Goal: Information Seeking & Learning: Learn about a topic

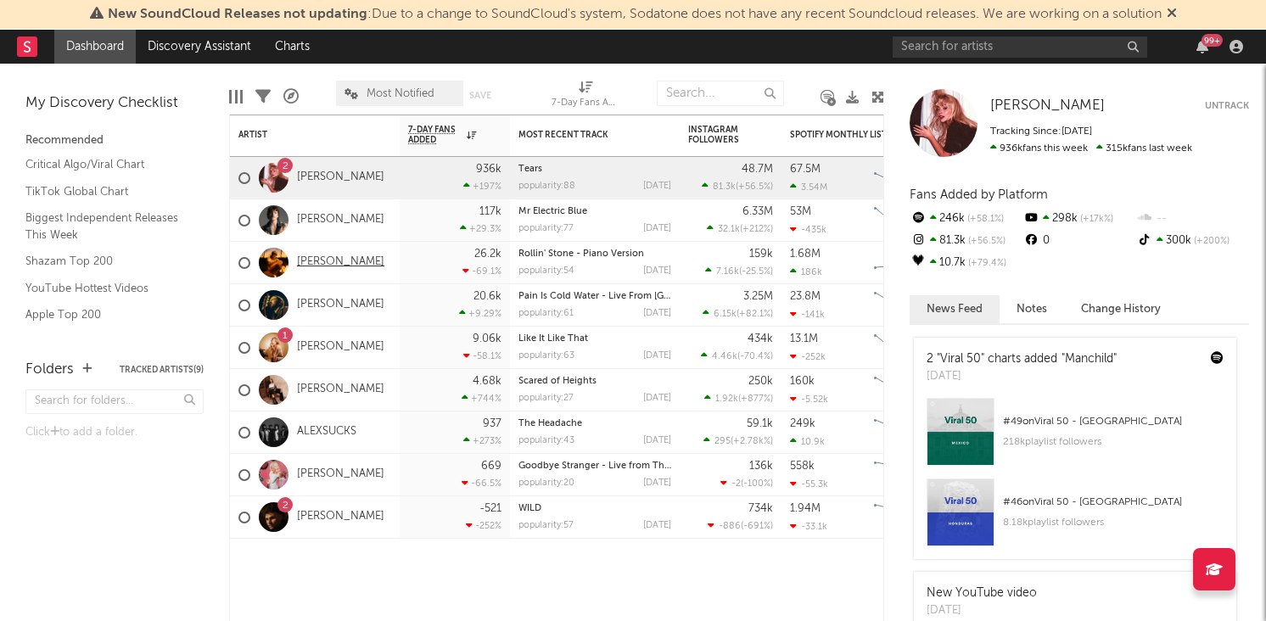
click at [328, 257] on link "[PERSON_NAME]" at bounding box center [340, 262] width 87 height 14
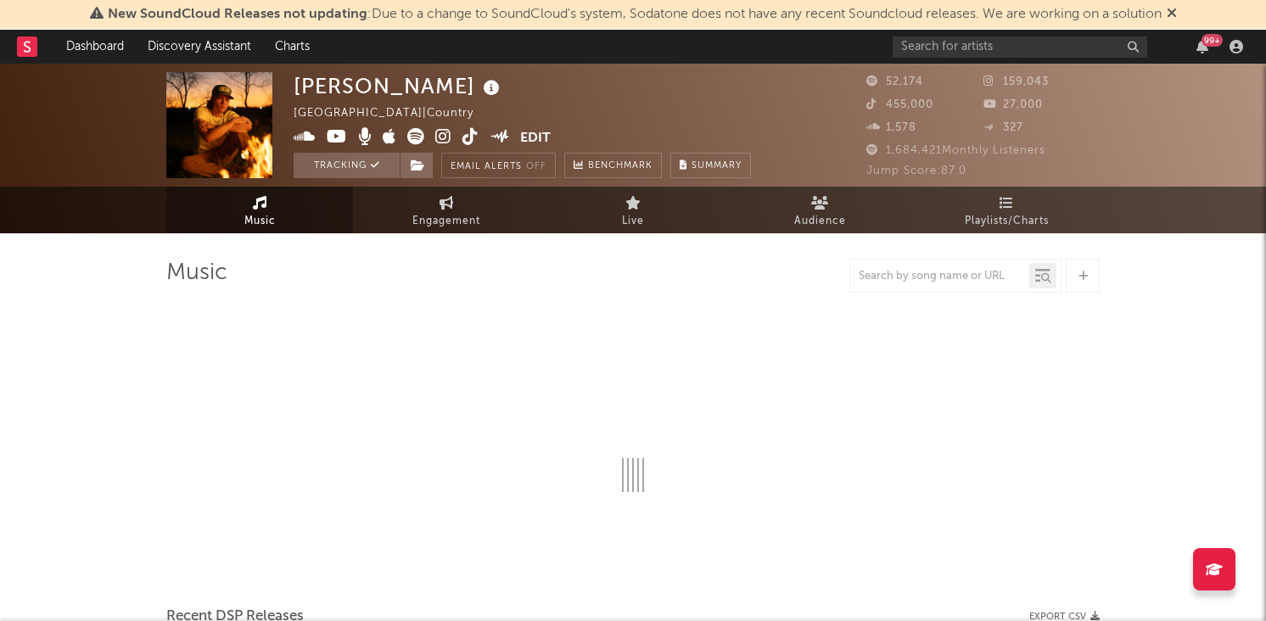
select select "6m"
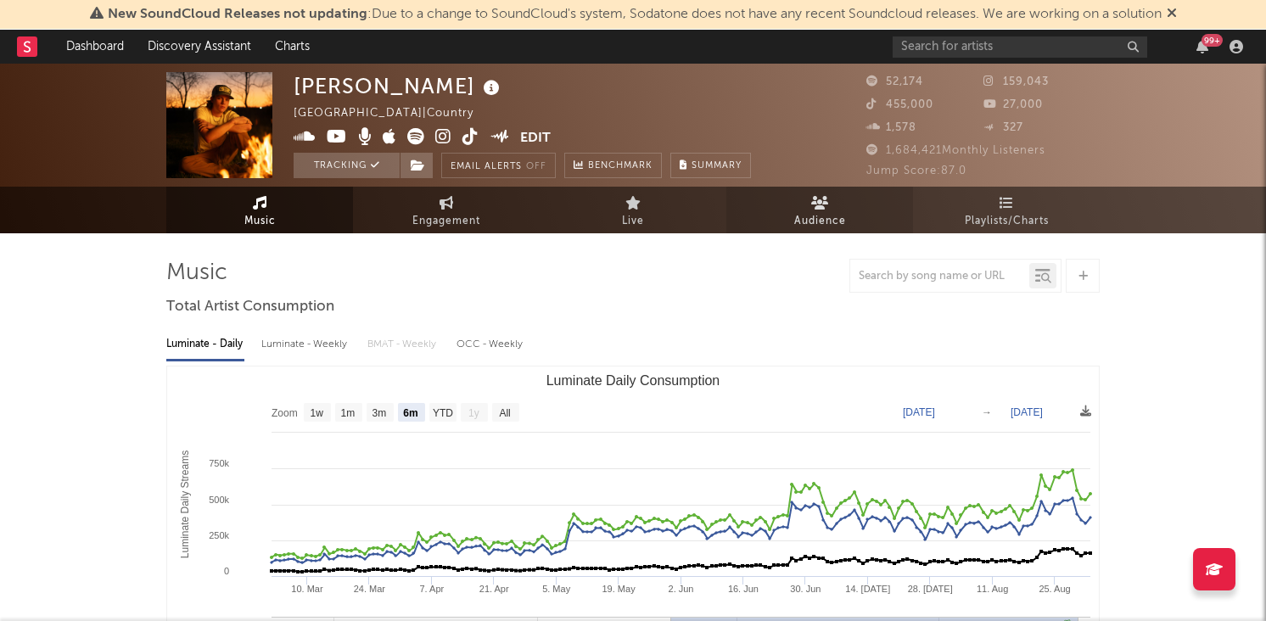
click at [802, 209] on link "Audience" at bounding box center [819, 210] width 187 height 47
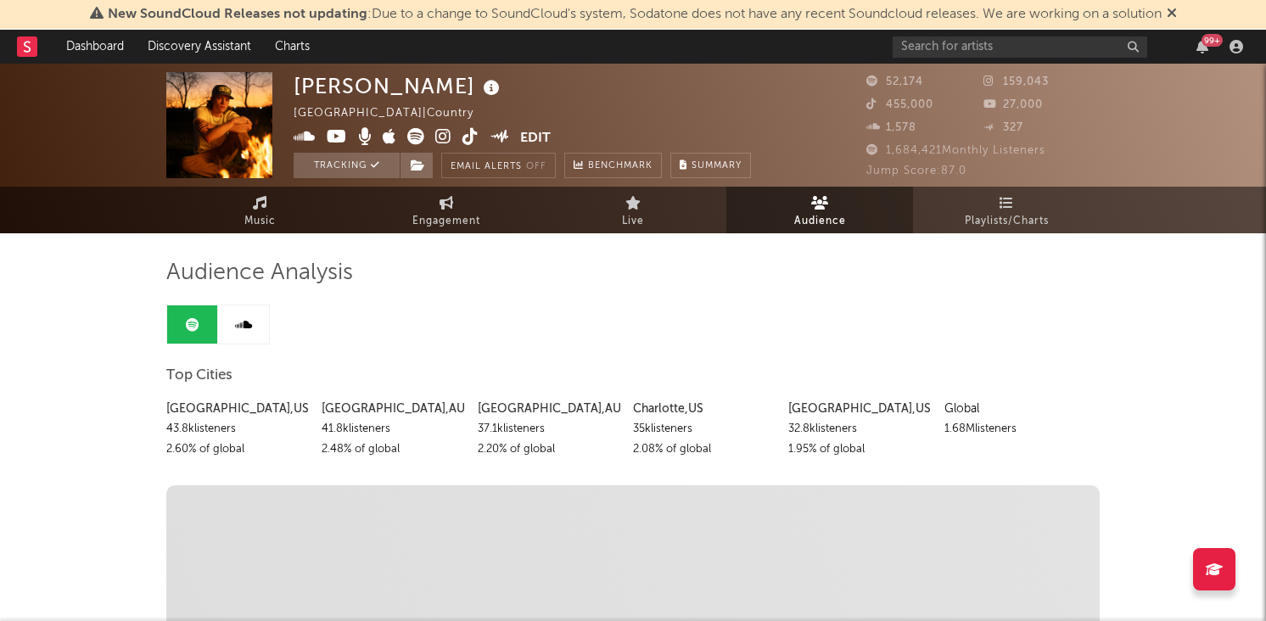
click at [23, 48] on rect at bounding box center [27, 46] width 20 height 20
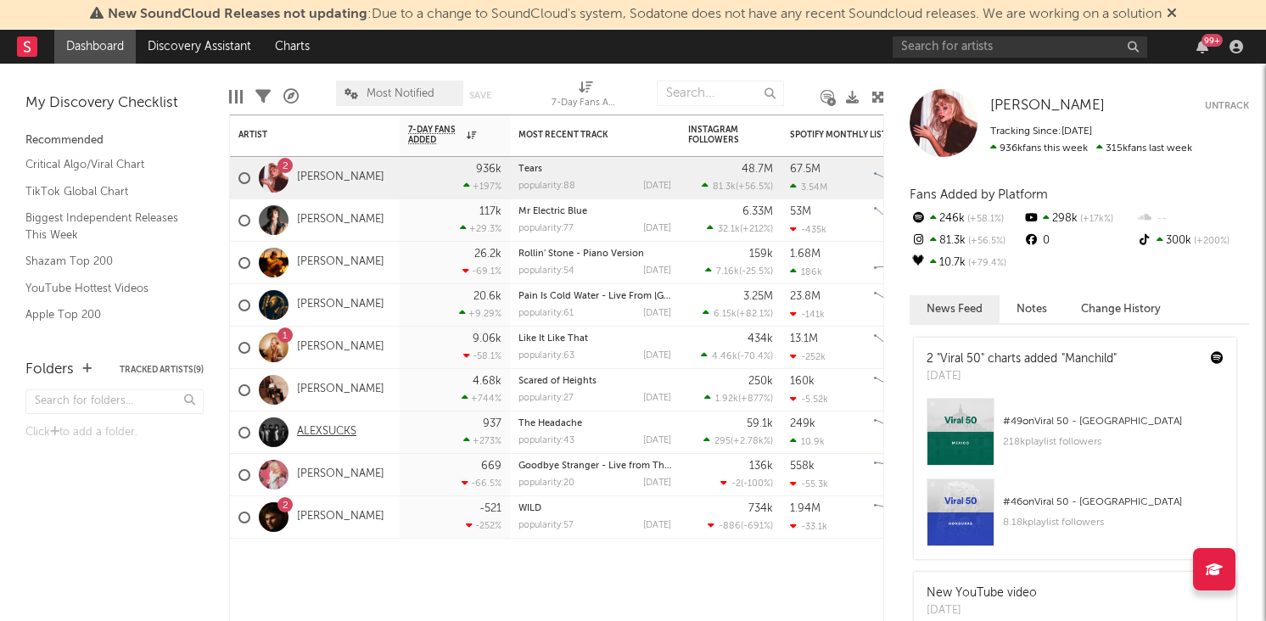
click at [324, 428] on link "ALEXSUCKS" at bounding box center [326, 432] width 59 height 14
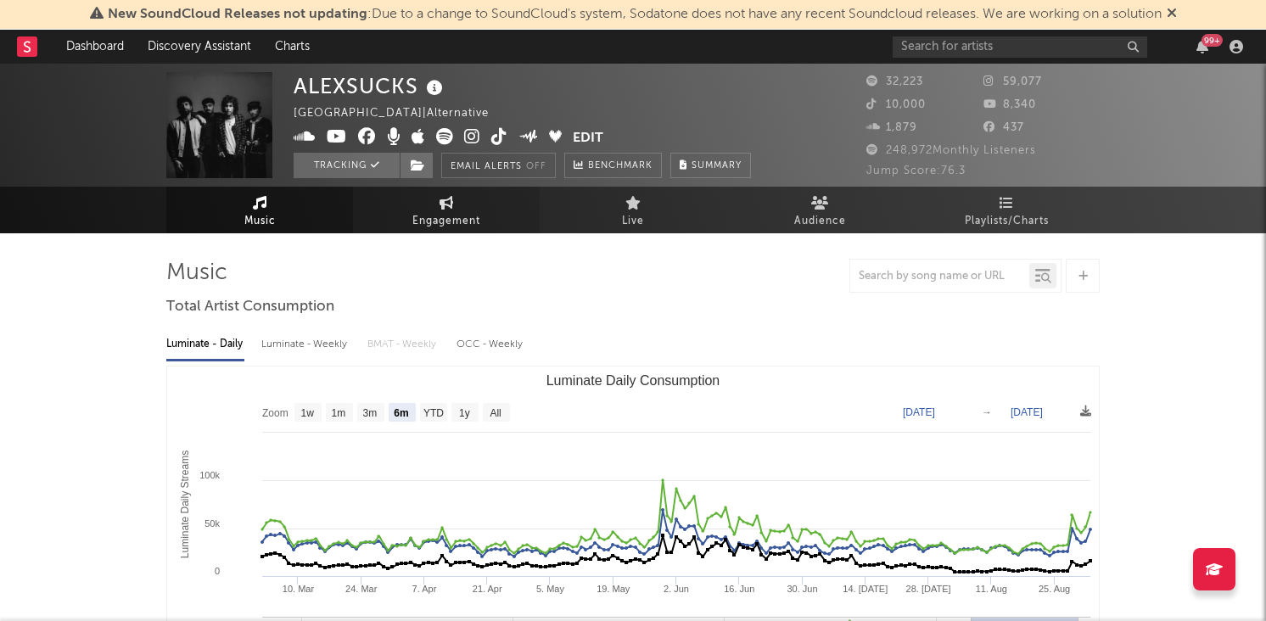
select select "6m"
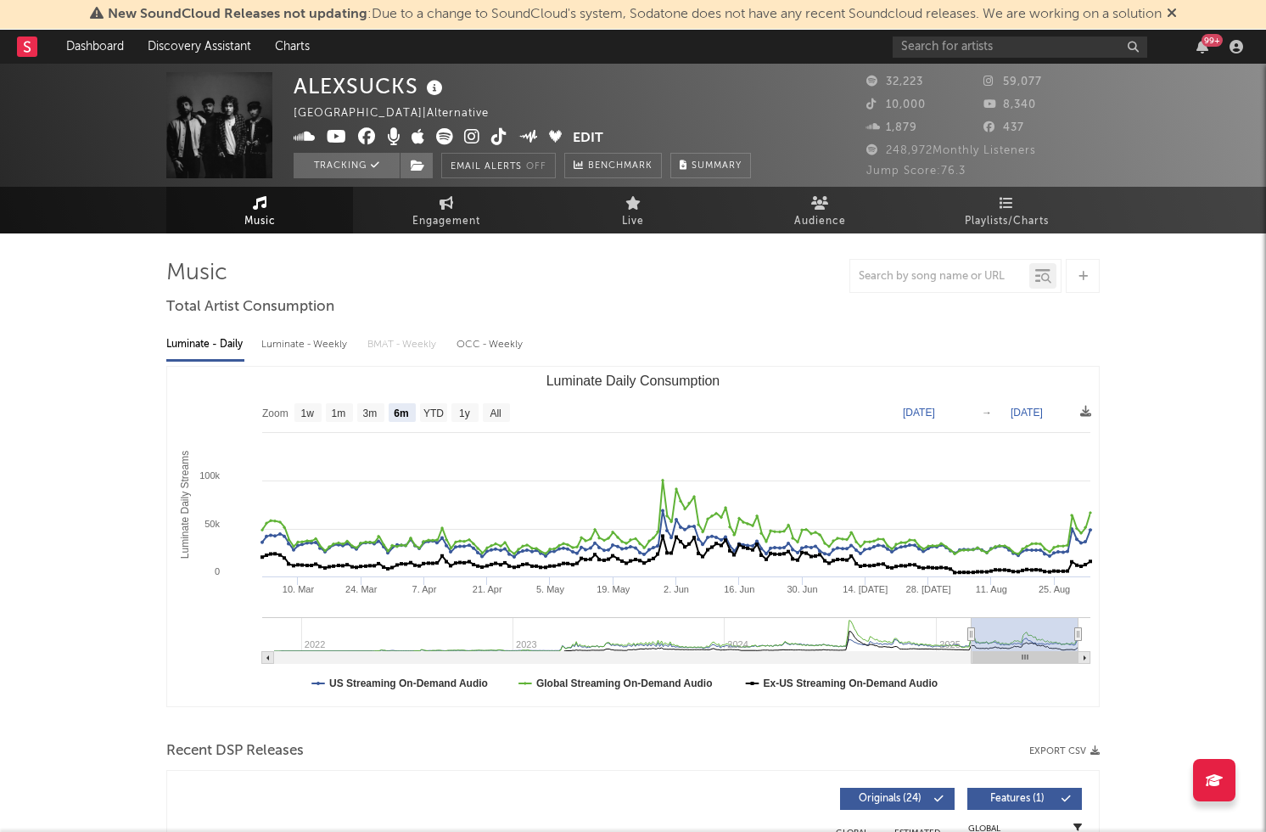
click at [817, 222] on span "Audience" at bounding box center [820, 221] width 52 height 20
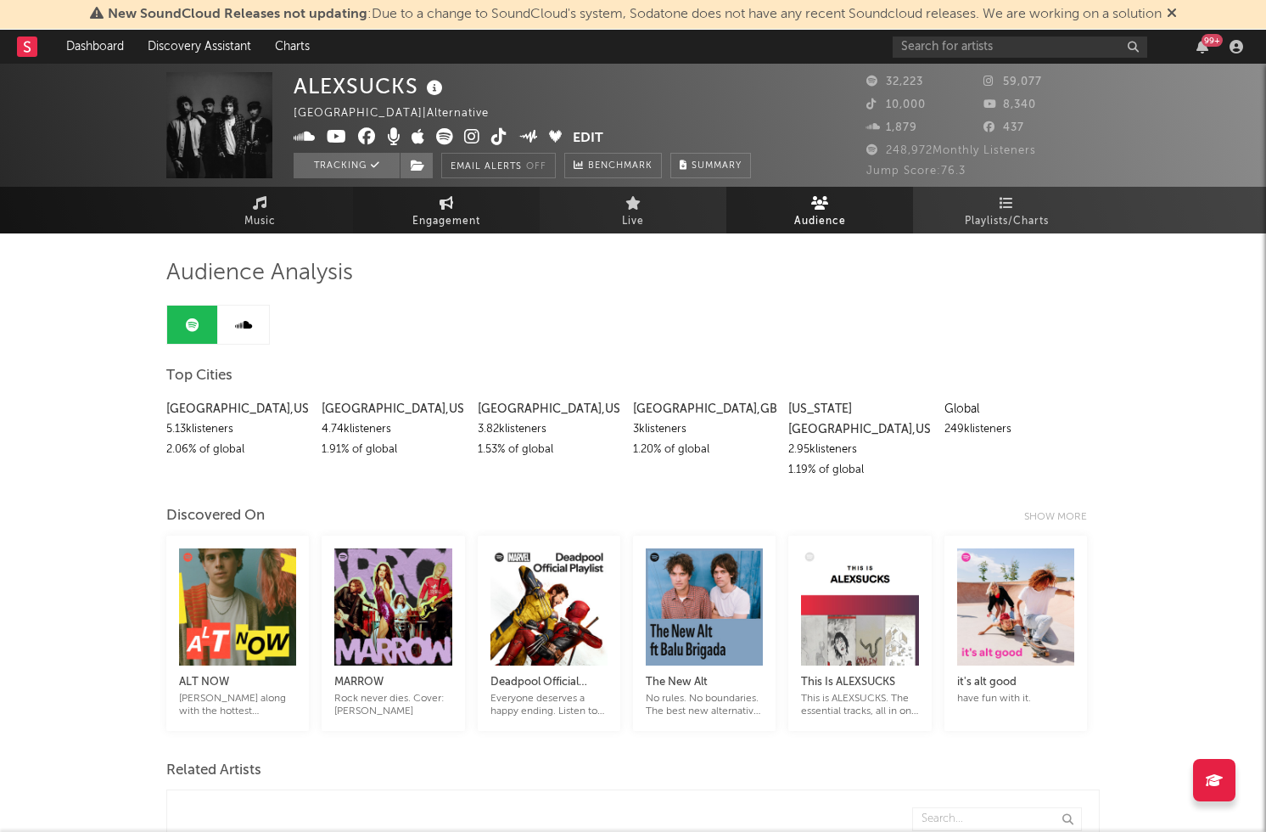
click at [440, 222] on span "Engagement" at bounding box center [446, 221] width 68 height 20
select select "1w"
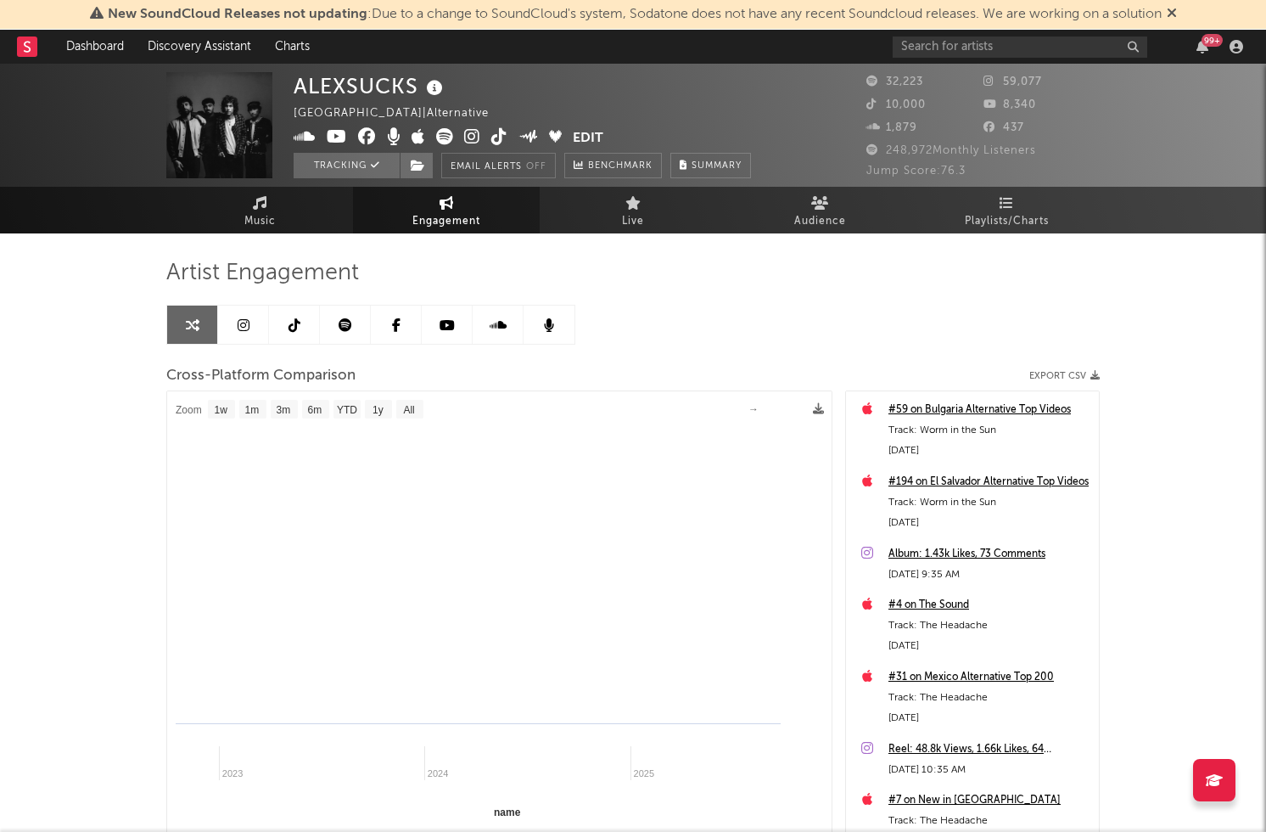
select select "1m"
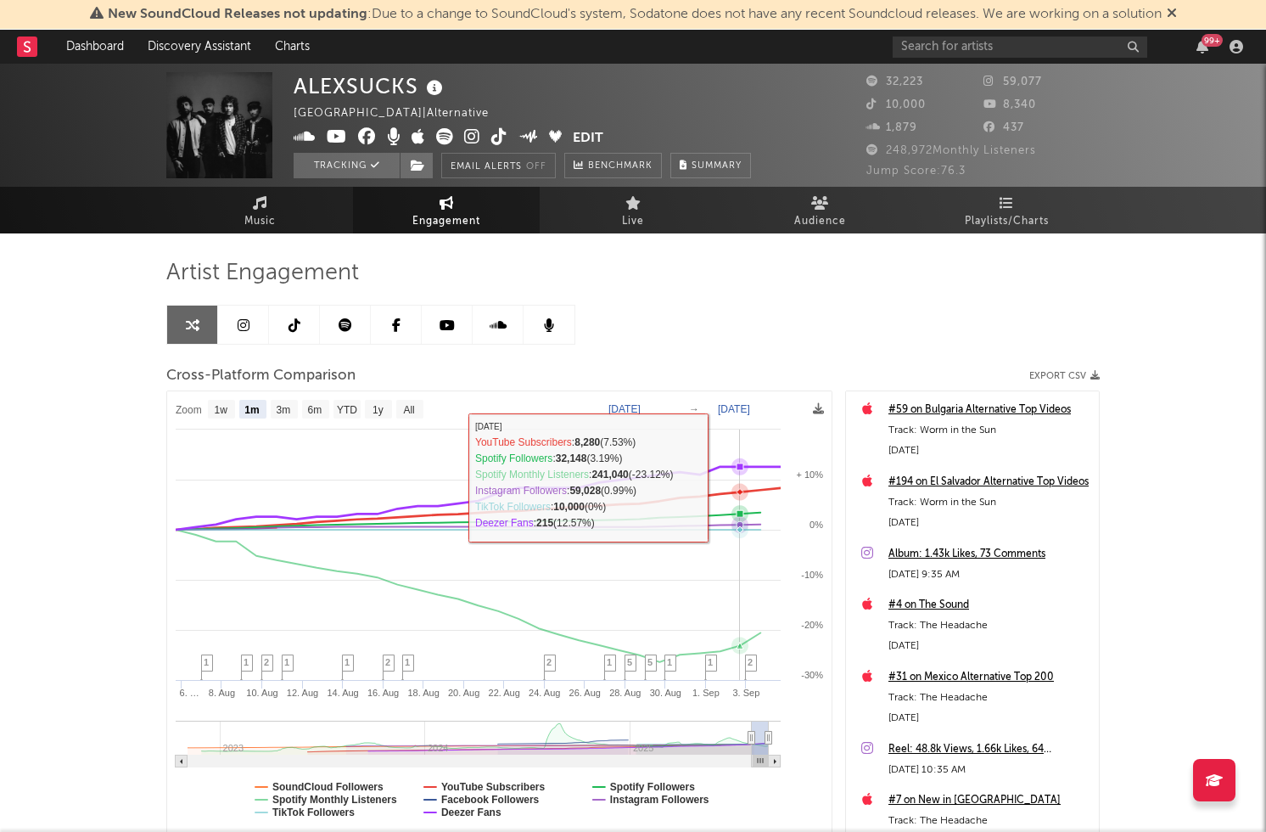
click at [733, 488] on icon at bounding box center [467, 509] width 625 height 43
